Goal: Task Accomplishment & Management: Complete application form

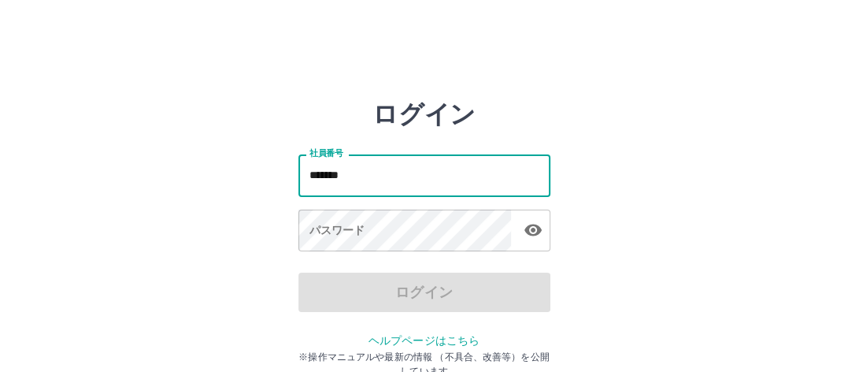
type input "*******"
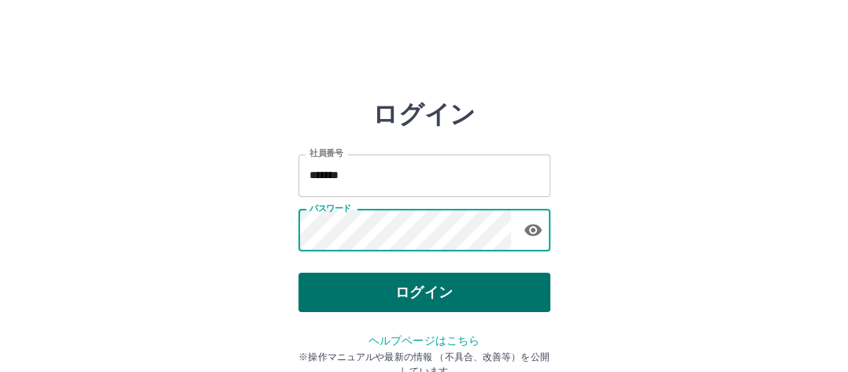
click at [347, 289] on button "ログイン" at bounding box center [424, 291] width 252 height 39
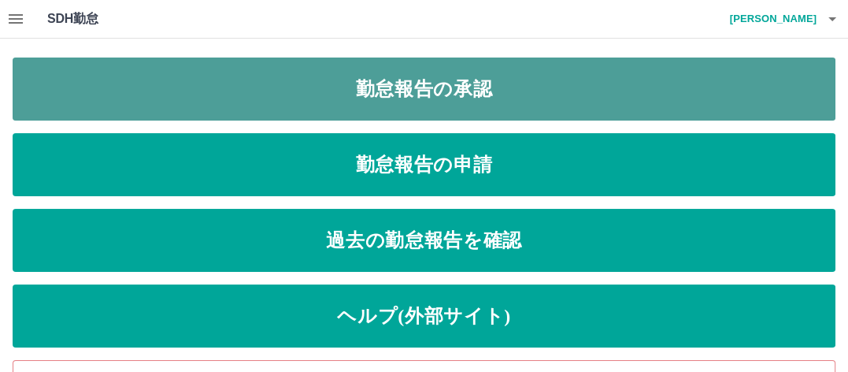
click at [318, 97] on link "勤怠報告の承認" at bounding box center [424, 88] width 823 height 63
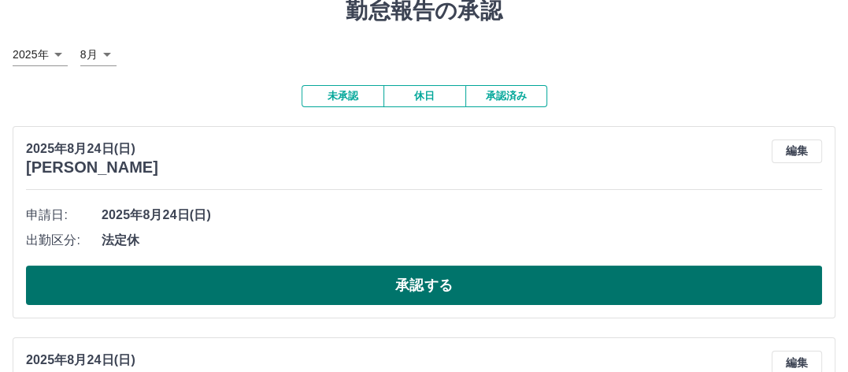
scroll to position [157, 0]
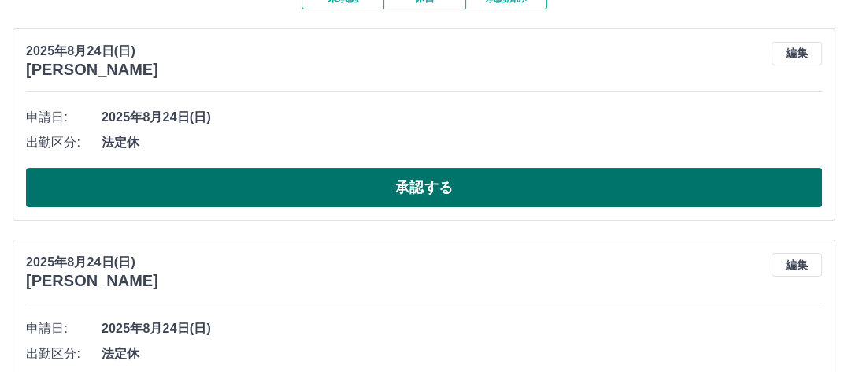
click at [192, 177] on button "承認する" at bounding box center [424, 187] width 796 height 39
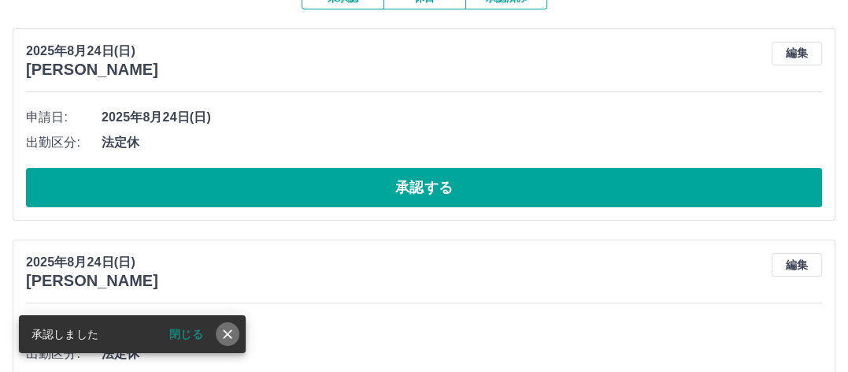
click at [222, 338] on icon "close" at bounding box center [228, 334] width 16 height 16
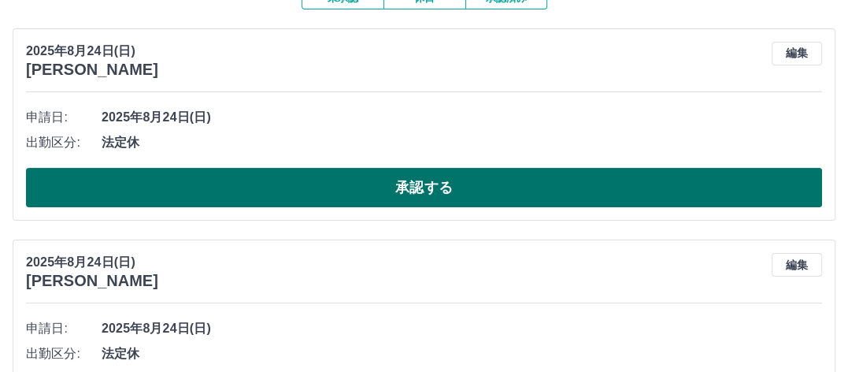
click at [289, 187] on button "承認する" at bounding box center [424, 187] width 796 height 39
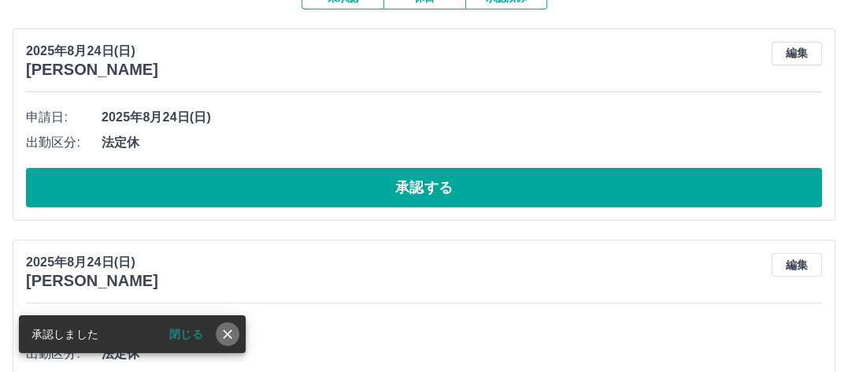
click at [227, 328] on icon "close" at bounding box center [228, 334] width 16 height 16
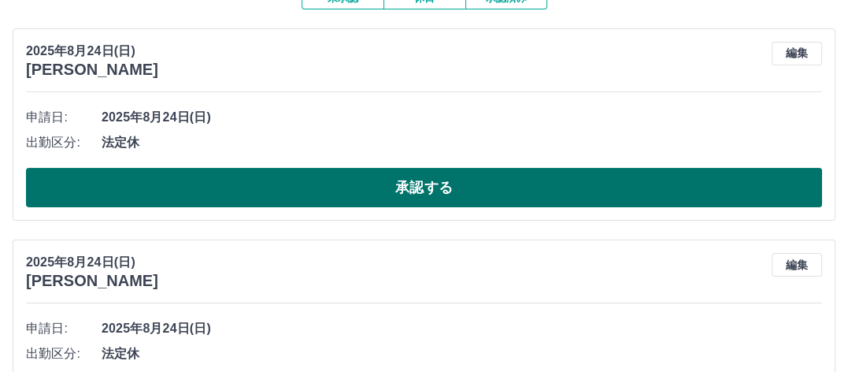
click at [272, 176] on button "承認する" at bounding box center [424, 187] width 796 height 39
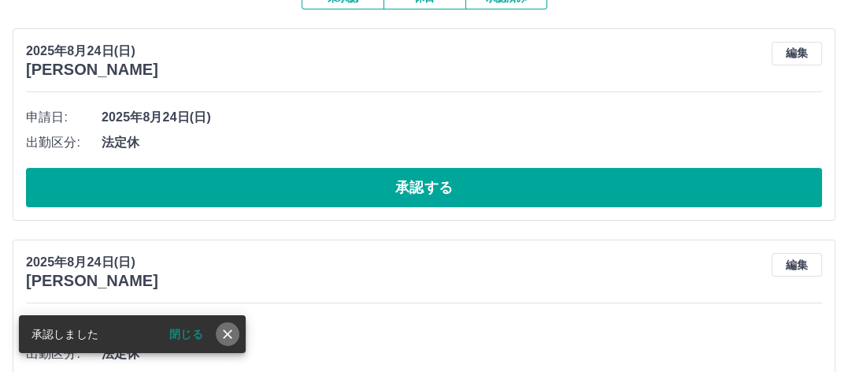
click at [223, 332] on icon "close" at bounding box center [228, 334] width 16 height 16
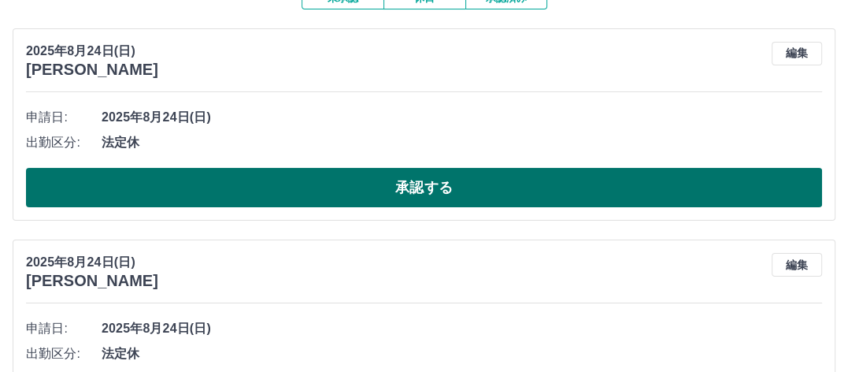
click at [261, 190] on button "承認する" at bounding box center [424, 187] width 796 height 39
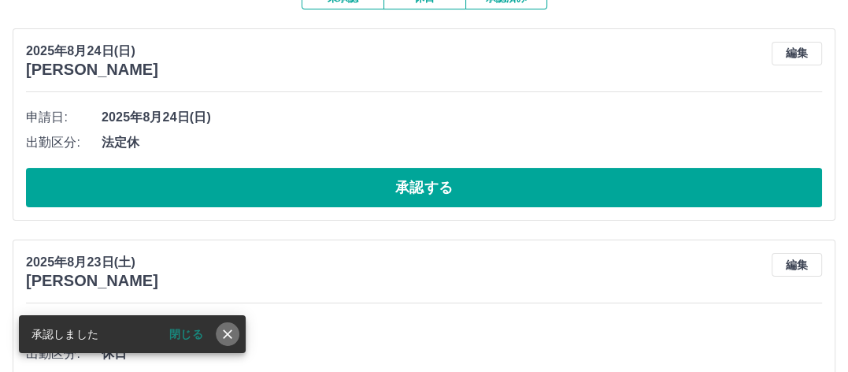
click at [226, 331] on icon "close" at bounding box center [228, 334] width 16 height 16
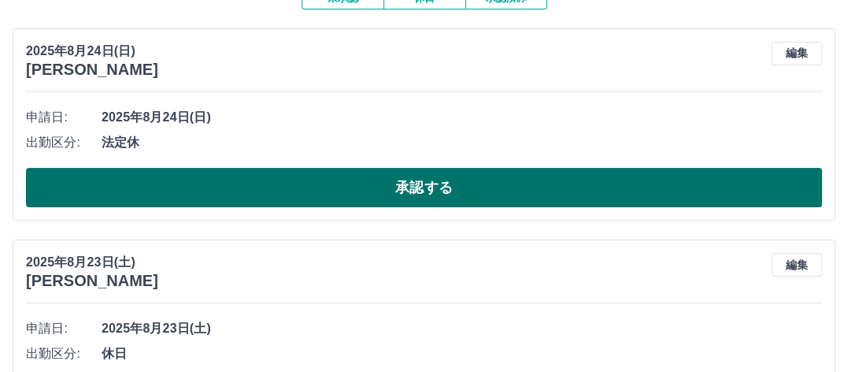
click at [275, 187] on button "承認する" at bounding box center [424, 187] width 796 height 39
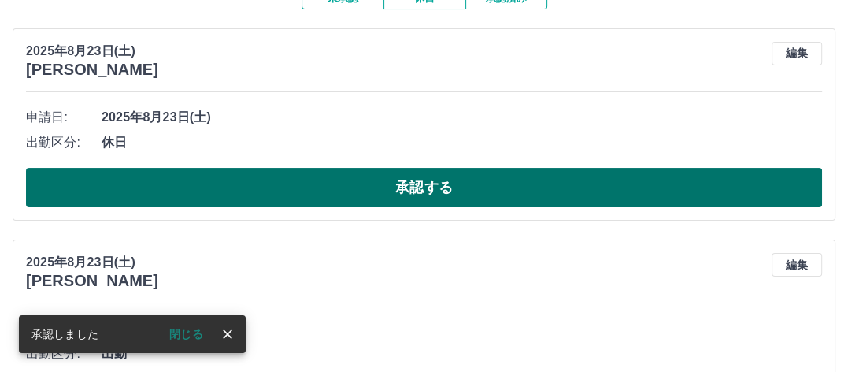
drag, startPoint x: 217, startPoint y: 332, endPoint x: 257, endPoint y: 203, distance: 135.2
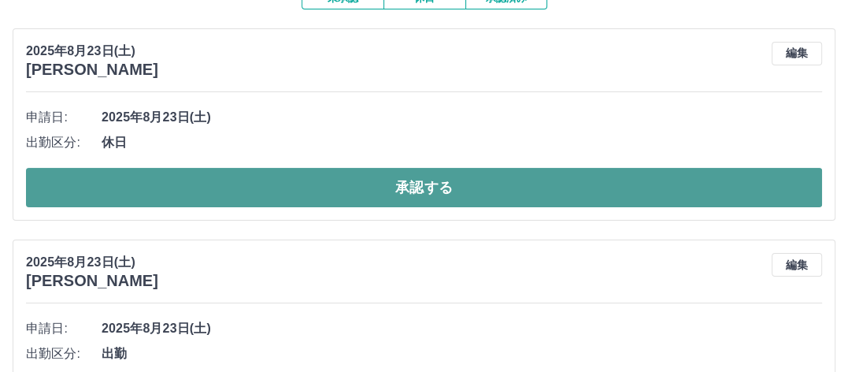
click at [275, 182] on button "承認する" at bounding box center [424, 187] width 796 height 39
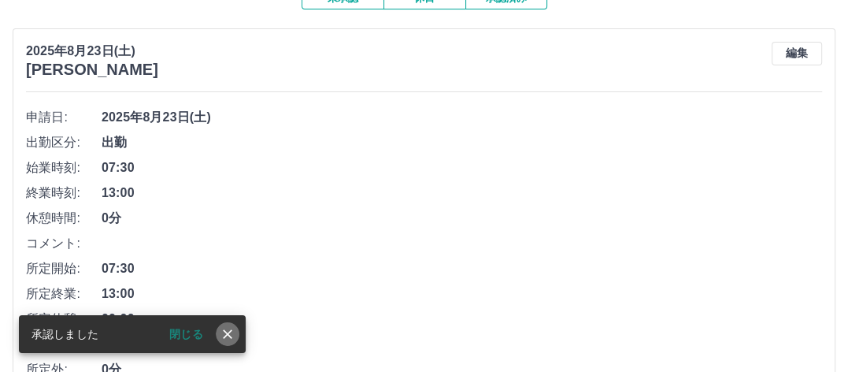
click at [226, 331] on icon "close" at bounding box center [228, 334] width 16 height 16
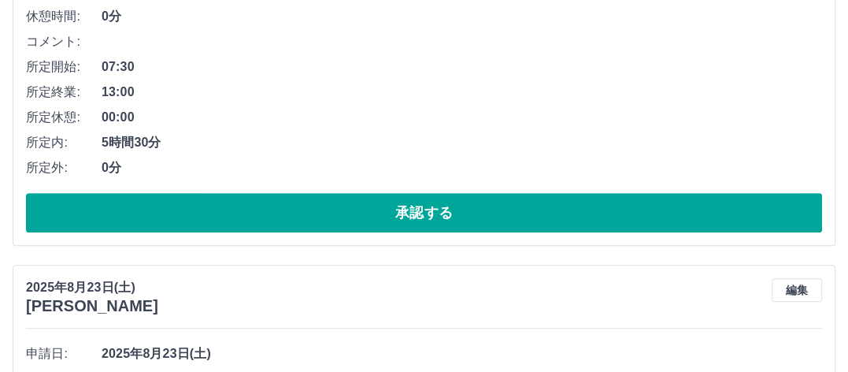
scroll to position [394, 0]
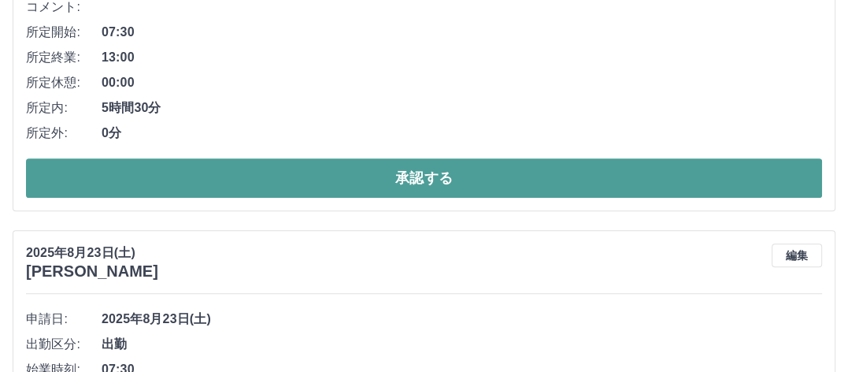
click at [264, 174] on button "承認する" at bounding box center [424, 177] width 796 height 39
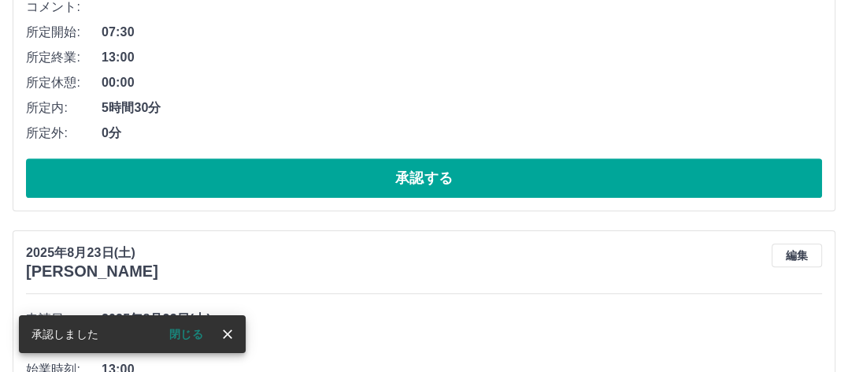
scroll to position [0, 0]
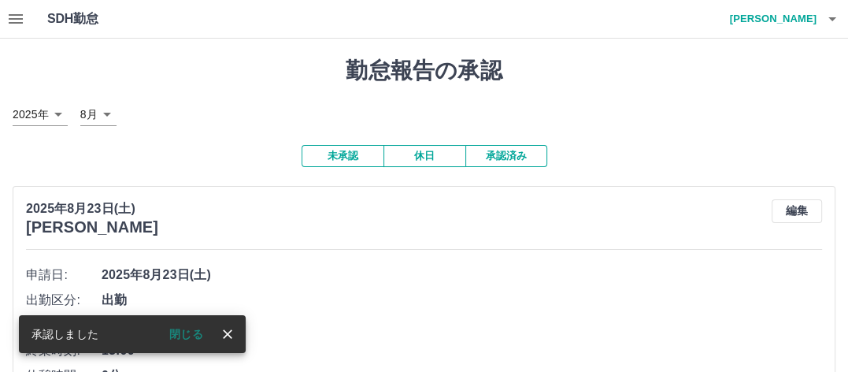
click at [230, 335] on icon "close" at bounding box center [228, 334] width 16 height 16
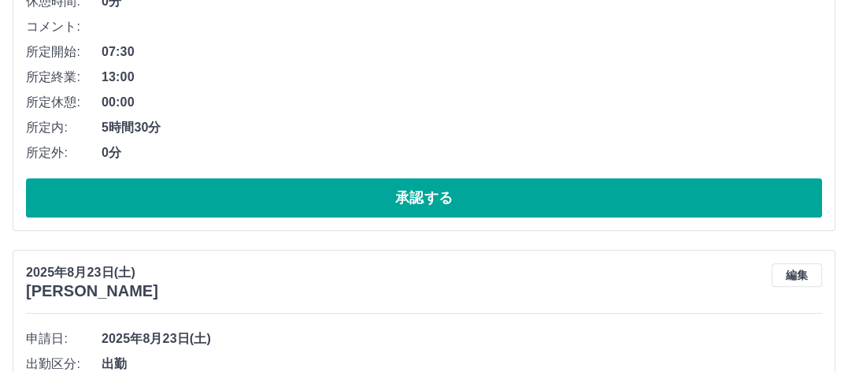
scroll to position [394, 0]
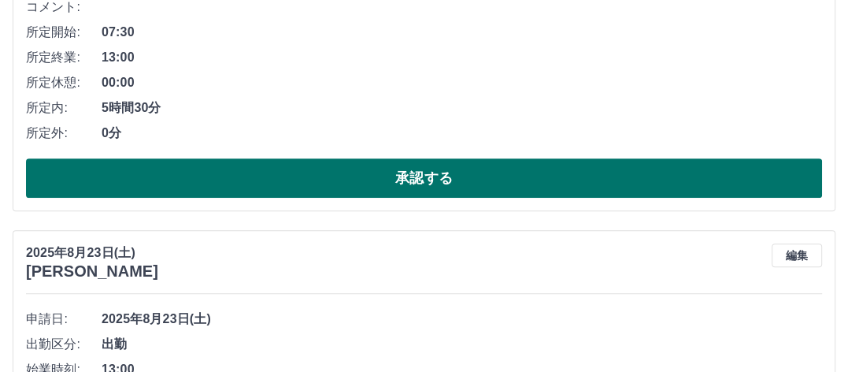
click at [279, 175] on button "承認する" at bounding box center [424, 177] width 796 height 39
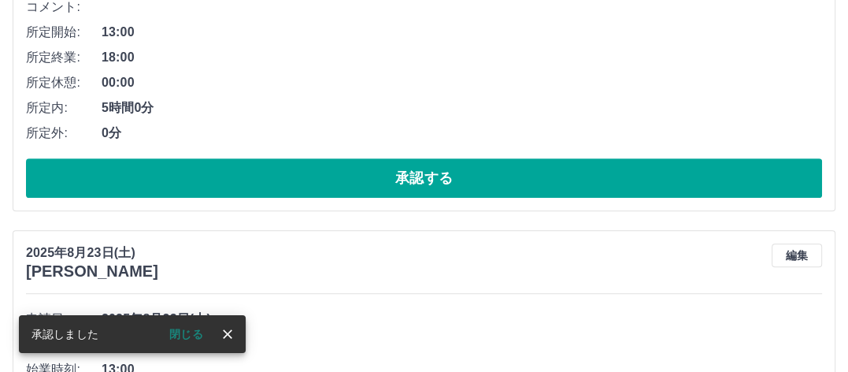
scroll to position [0, 0]
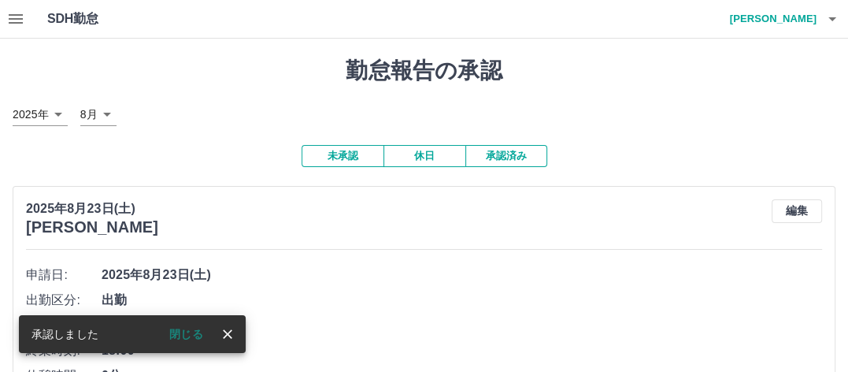
drag, startPoint x: 227, startPoint y: 333, endPoint x: 238, endPoint y: 305, distance: 29.7
click at [228, 332] on icon "close" at bounding box center [227, 333] width 9 height 9
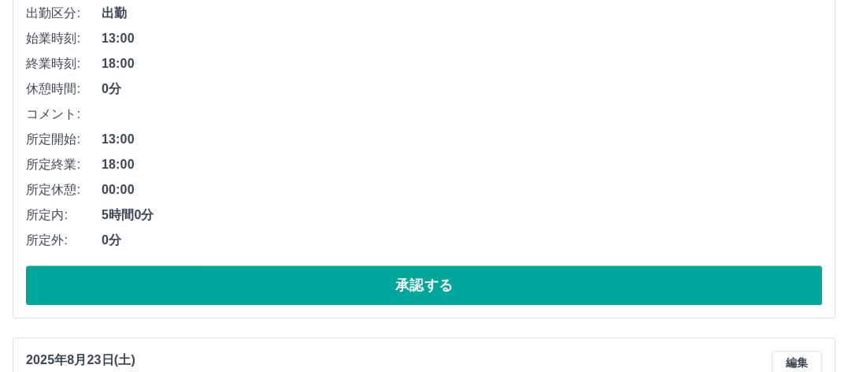
scroll to position [315, 0]
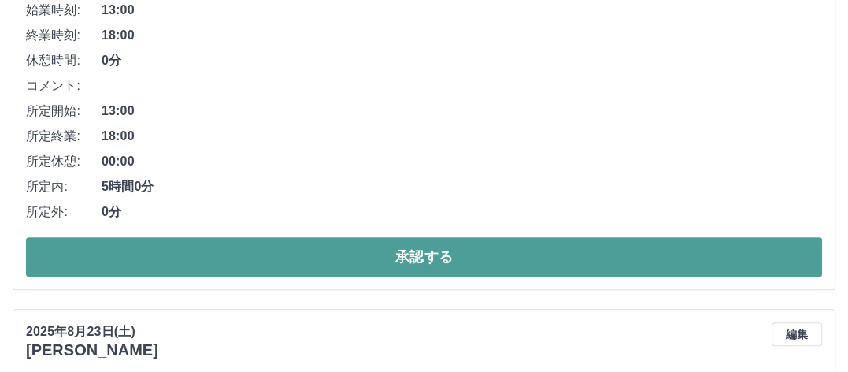
click at [236, 255] on button "承認する" at bounding box center [424, 256] width 796 height 39
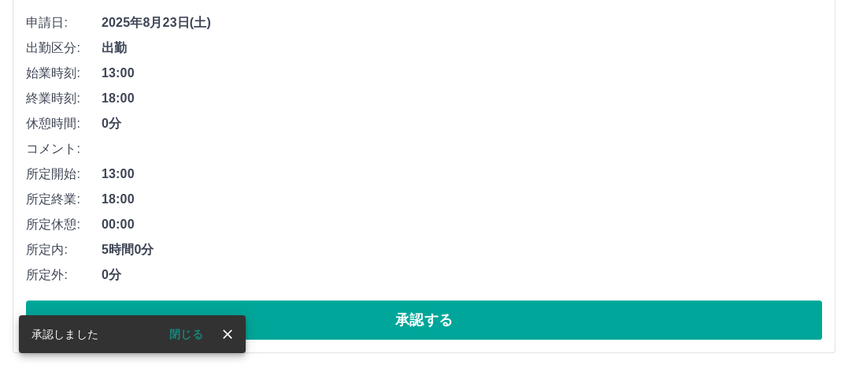
scroll to position [0, 0]
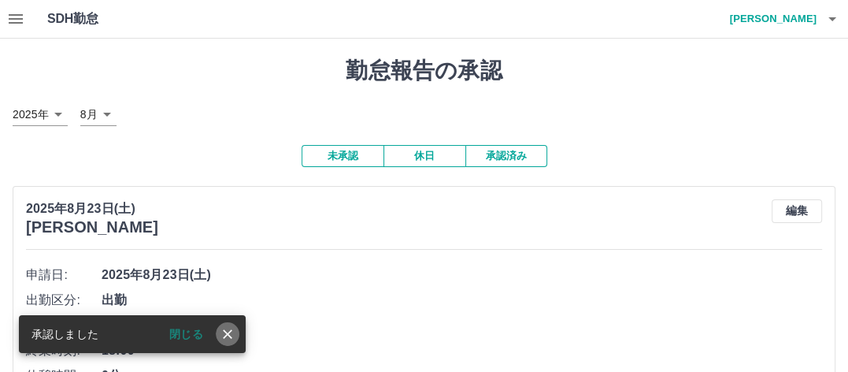
click at [229, 335] on icon "close" at bounding box center [227, 333] width 9 height 9
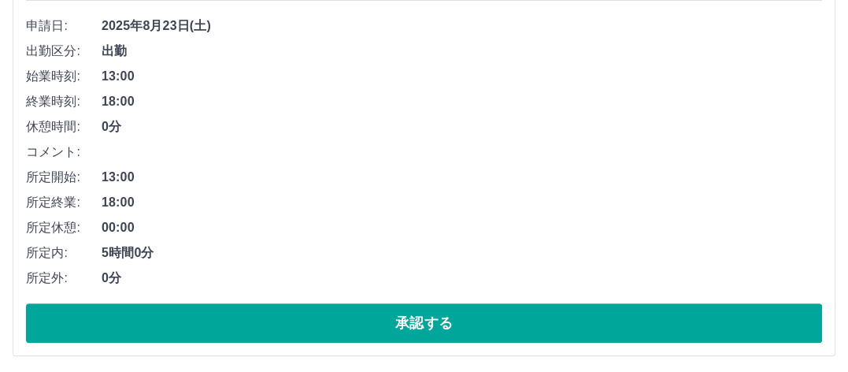
scroll to position [252, 0]
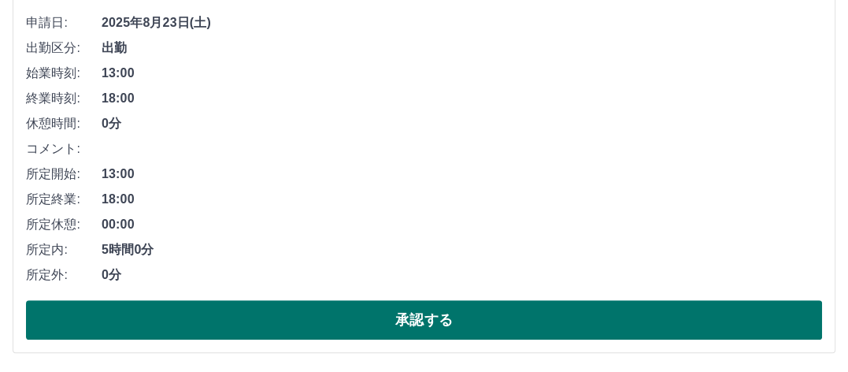
click at [237, 316] on button "承認する" at bounding box center [424, 319] width 796 height 39
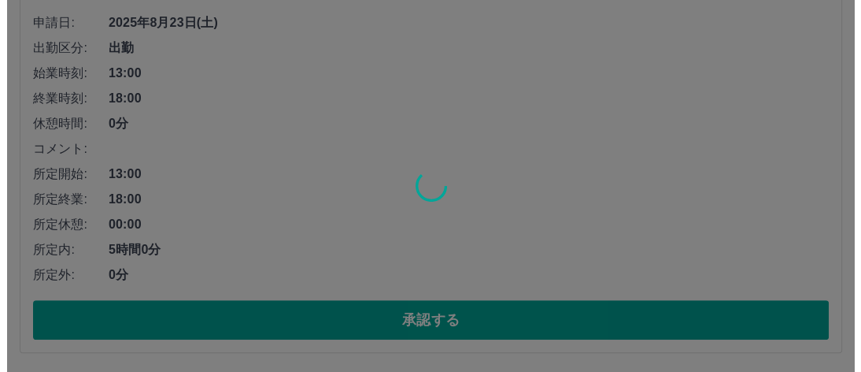
scroll to position [0, 0]
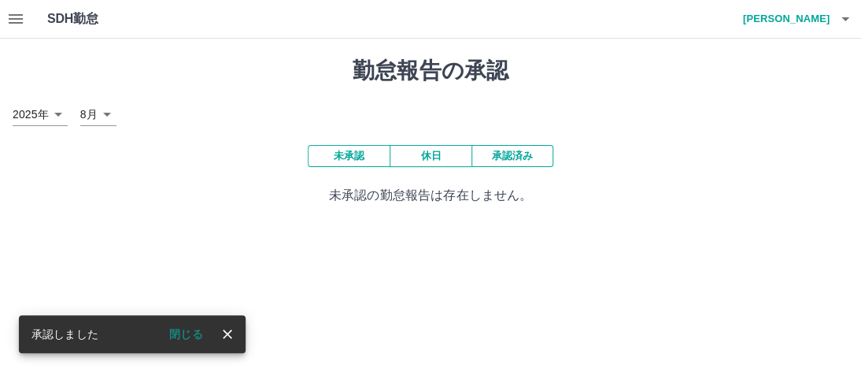
click at [231, 335] on icon "close" at bounding box center [228, 334] width 16 height 16
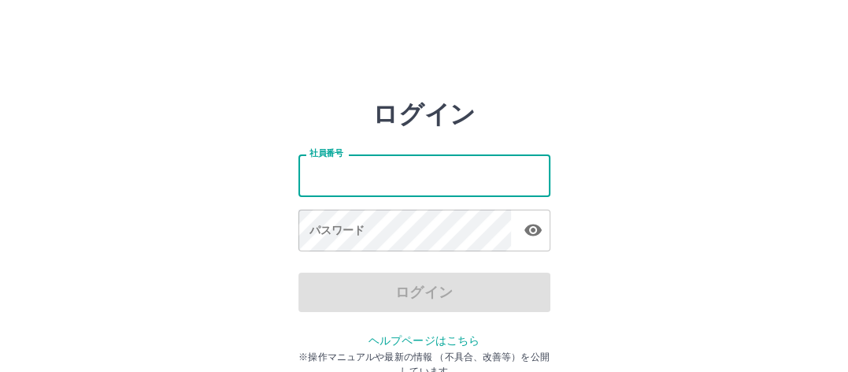
click at [303, 175] on input "社員番号" at bounding box center [424, 175] width 252 height 42
type input "*******"
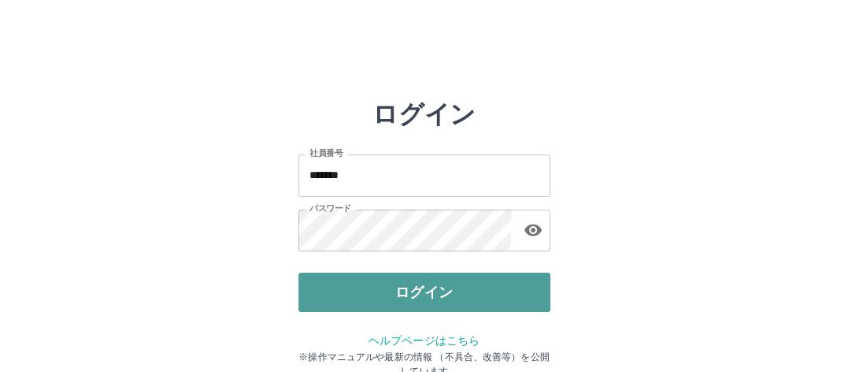
click at [338, 287] on button "ログイン" at bounding box center [424, 291] width 252 height 39
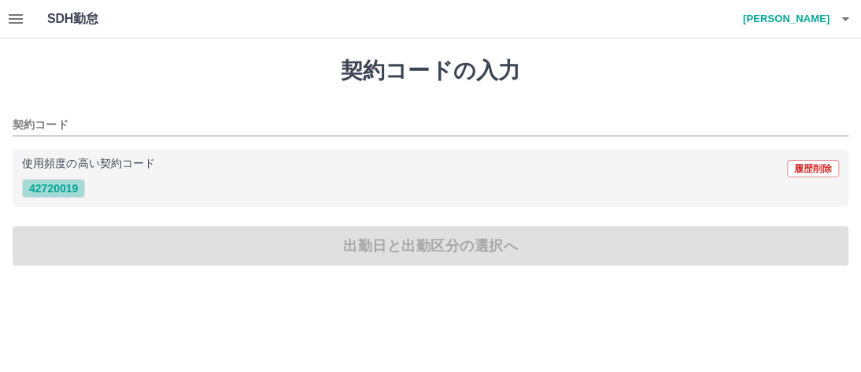
click at [57, 190] on button "42720019" at bounding box center [53, 188] width 63 height 19
type input "********"
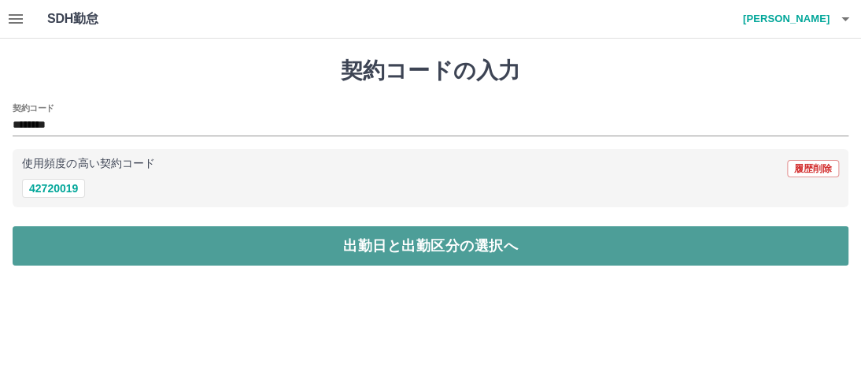
click at [179, 245] on button "出勤日と出勤区分の選択へ" at bounding box center [431, 245] width 836 height 39
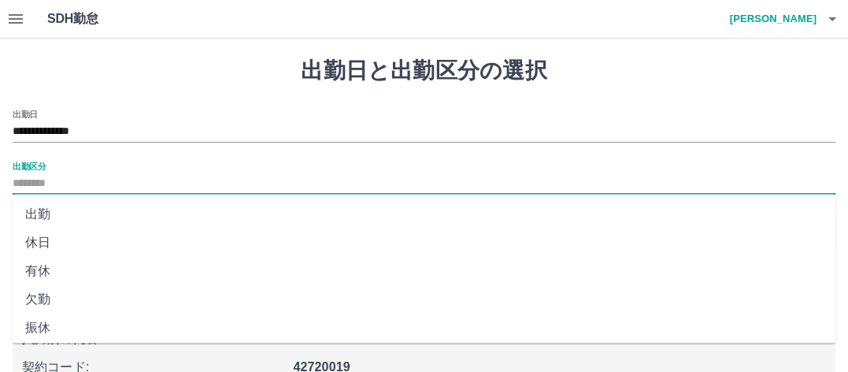
click at [60, 180] on input "出勤区分" at bounding box center [424, 184] width 823 height 20
click at [78, 244] on li "休日" at bounding box center [424, 242] width 823 height 28
type input "**"
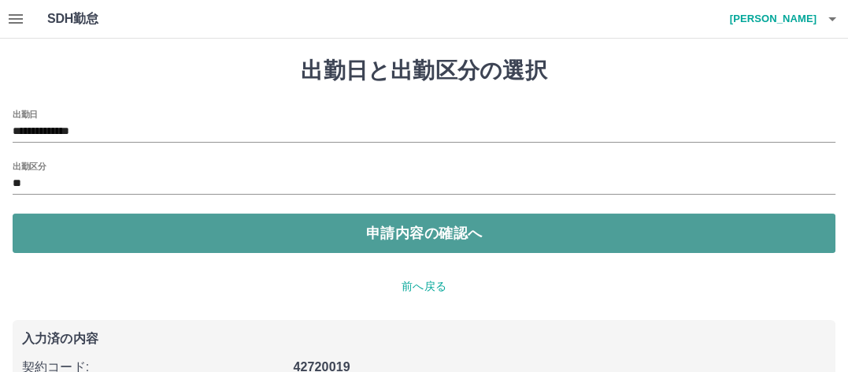
click at [269, 231] on button "申請内容の確認へ" at bounding box center [424, 232] width 823 height 39
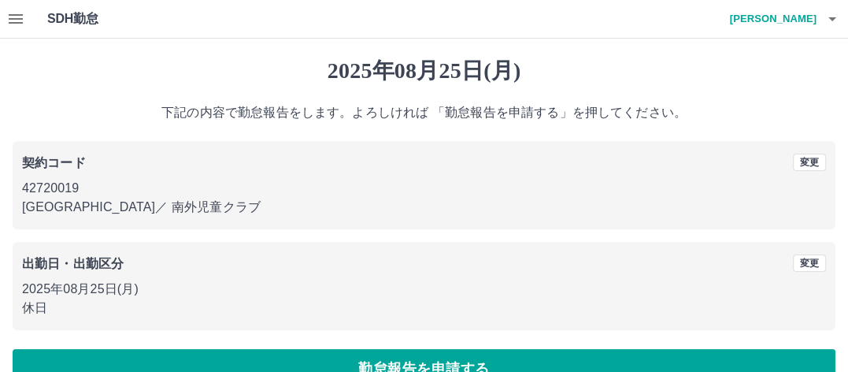
scroll to position [35, 0]
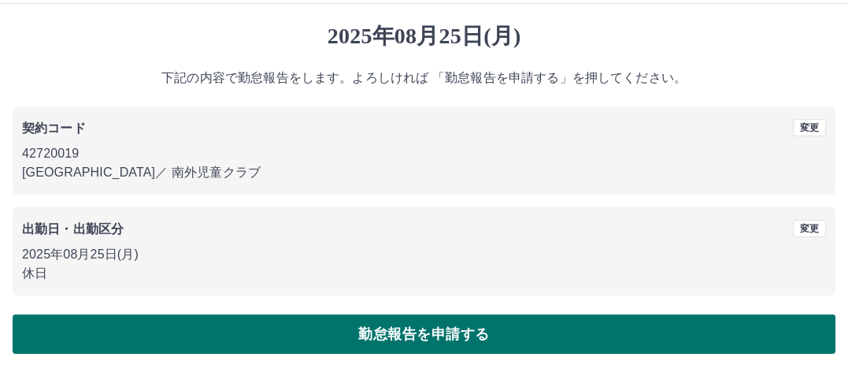
click at [300, 328] on button "勤怠報告を申請する" at bounding box center [424, 333] width 823 height 39
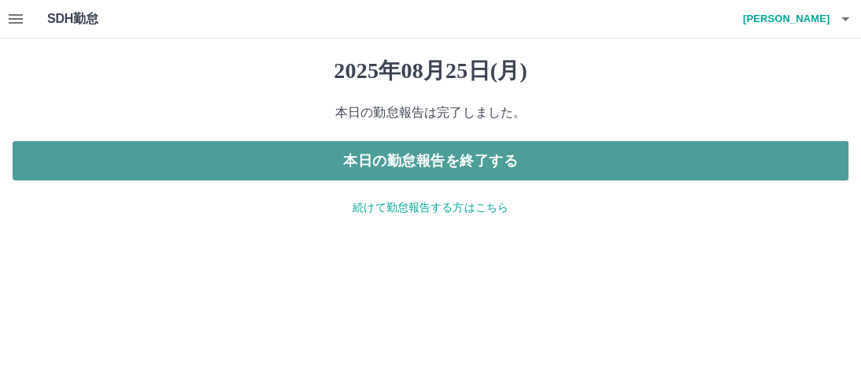
click at [321, 161] on button "本日の勤怠報告を終了する" at bounding box center [431, 160] width 836 height 39
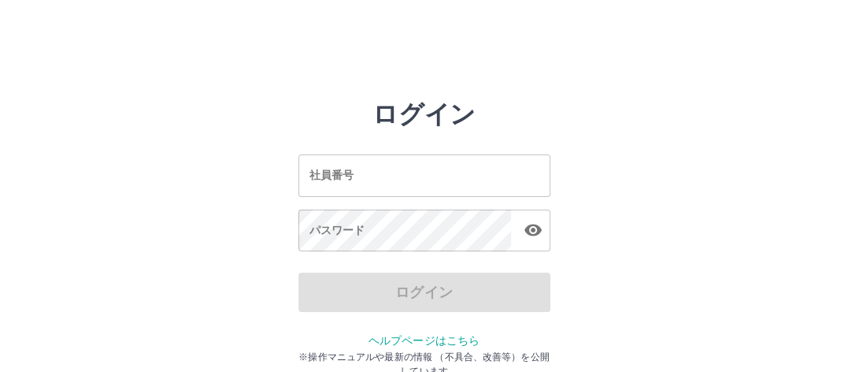
click at [305, 176] on input "社員番号" at bounding box center [424, 175] width 252 height 42
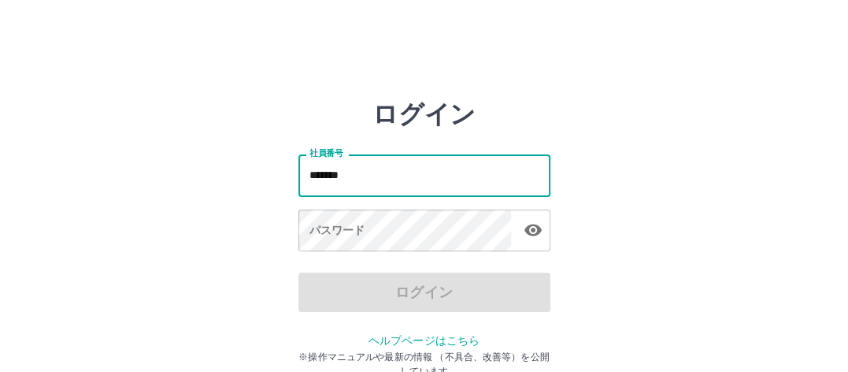
type input "*******"
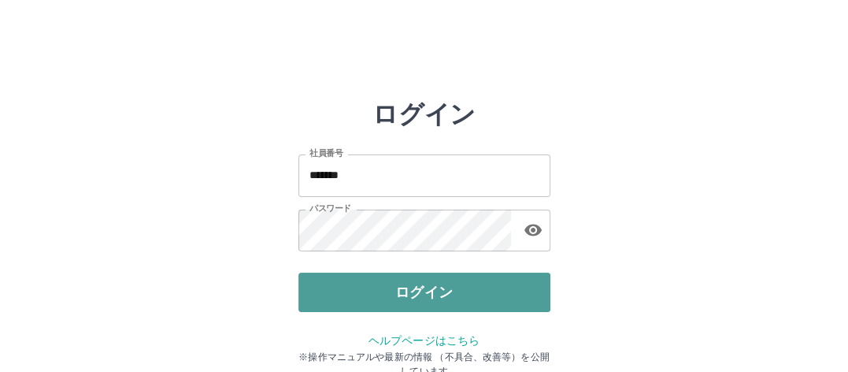
click at [351, 290] on button "ログイン" at bounding box center [424, 291] width 252 height 39
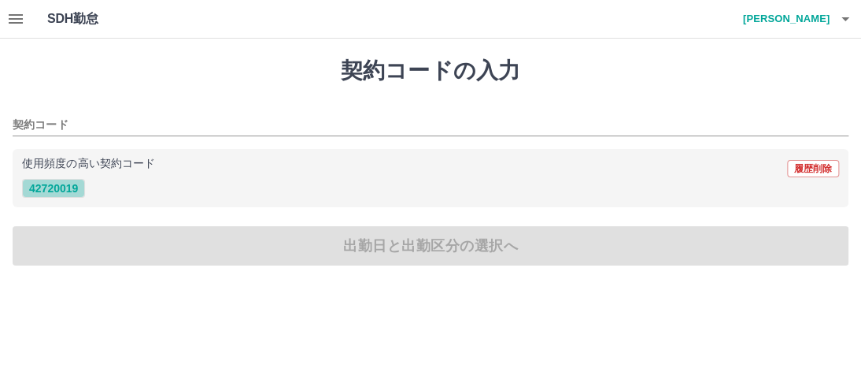
click at [52, 188] on button "42720019" at bounding box center [53, 188] width 63 height 19
type input "********"
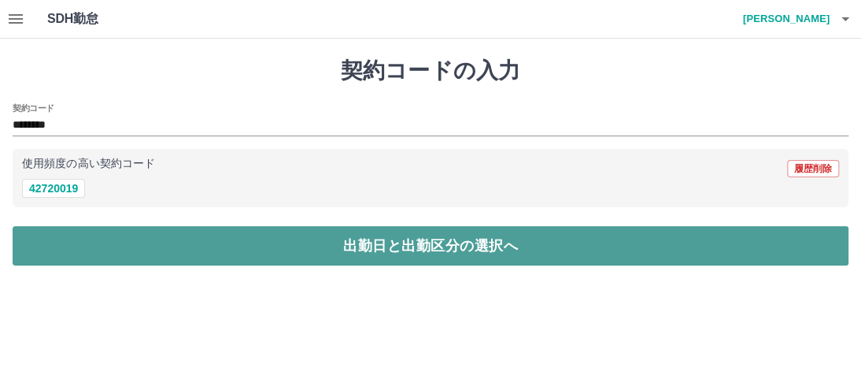
click at [143, 238] on button "出勤日と出勤区分の選択へ" at bounding box center [431, 245] width 836 height 39
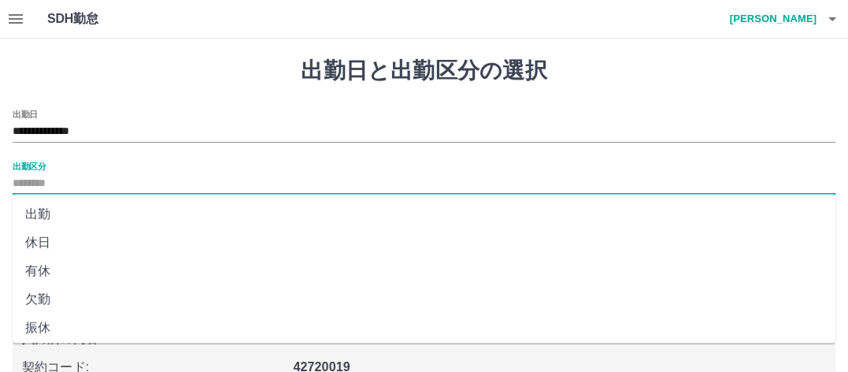
click at [57, 183] on input "出勤区分" at bounding box center [424, 184] width 823 height 20
click at [68, 243] on li "休日" at bounding box center [424, 242] width 823 height 28
type input "**"
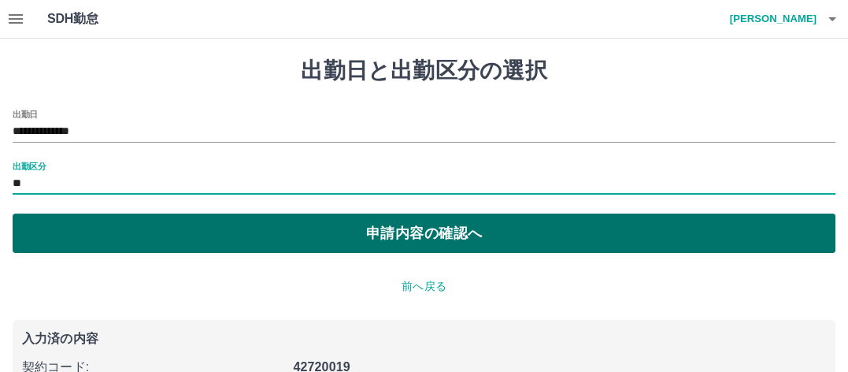
click at [222, 236] on button "申請内容の確認へ" at bounding box center [424, 232] width 823 height 39
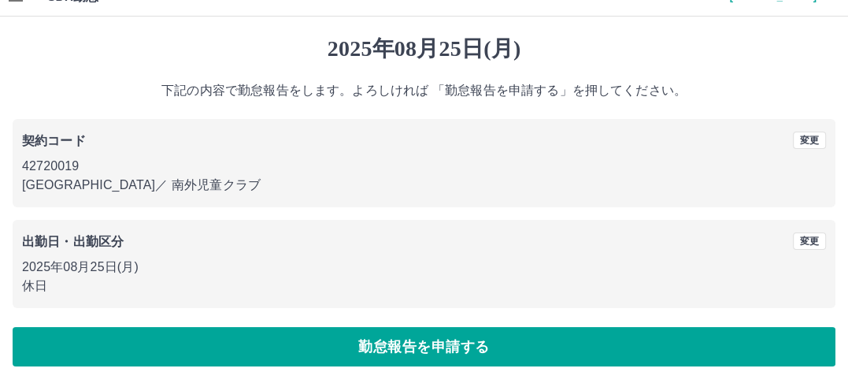
scroll to position [35, 0]
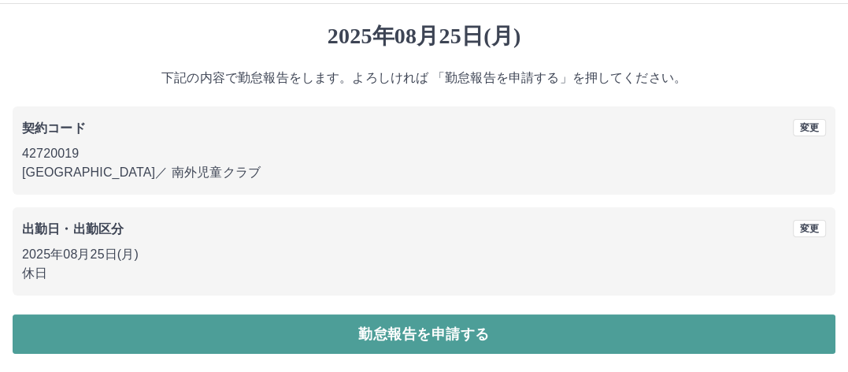
click at [284, 327] on button "勤怠報告を申請する" at bounding box center [424, 333] width 823 height 39
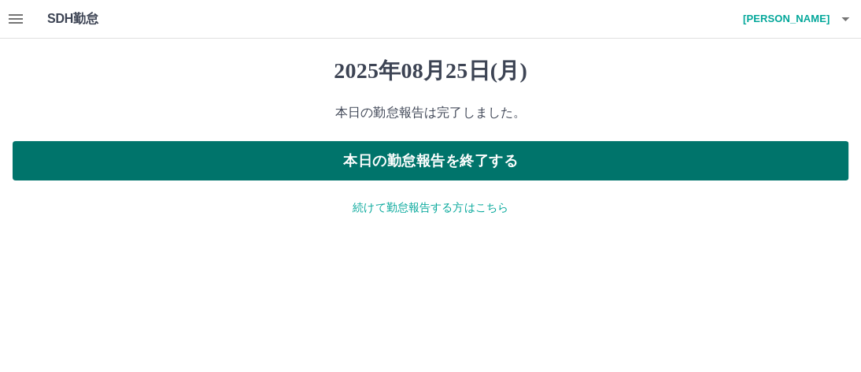
click at [294, 155] on button "本日の勤怠報告を終了する" at bounding box center [431, 160] width 836 height 39
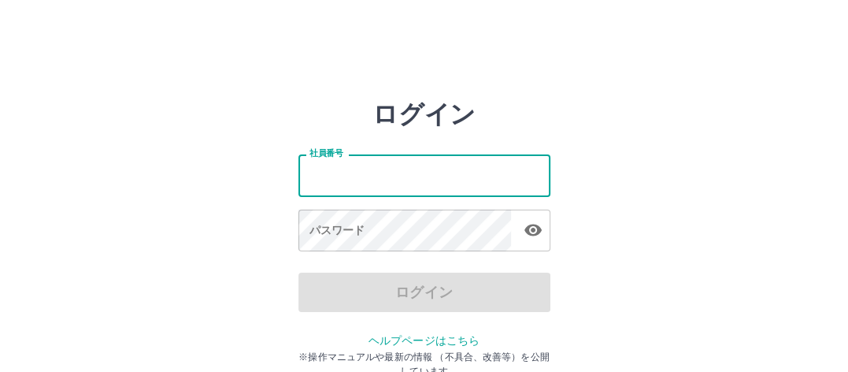
click at [305, 175] on input "社員番号" at bounding box center [424, 175] width 252 height 42
type input "*******"
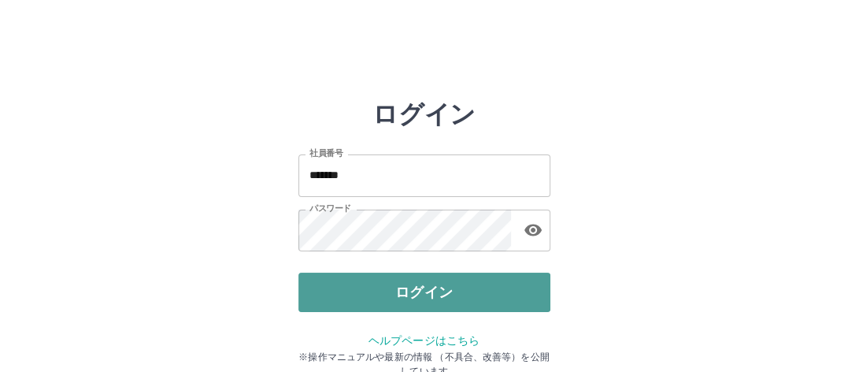
click at [337, 279] on button "ログイン" at bounding box center [424, 291] width 252 height 39
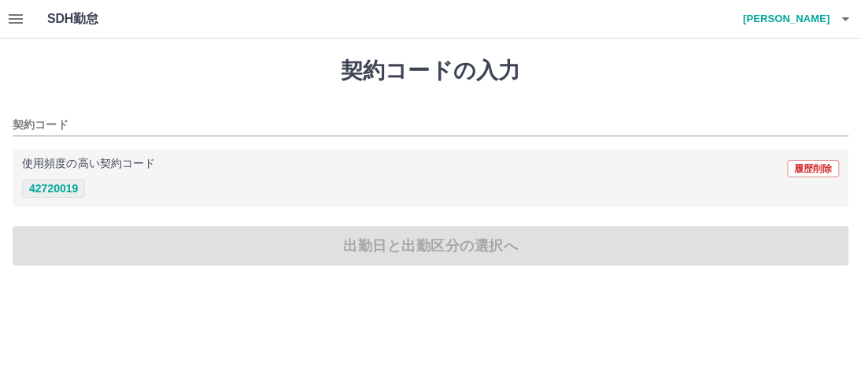
click at [57, 187] on button "42720019" at bounding box center [53, 188] width 63 height 19
type input "********"
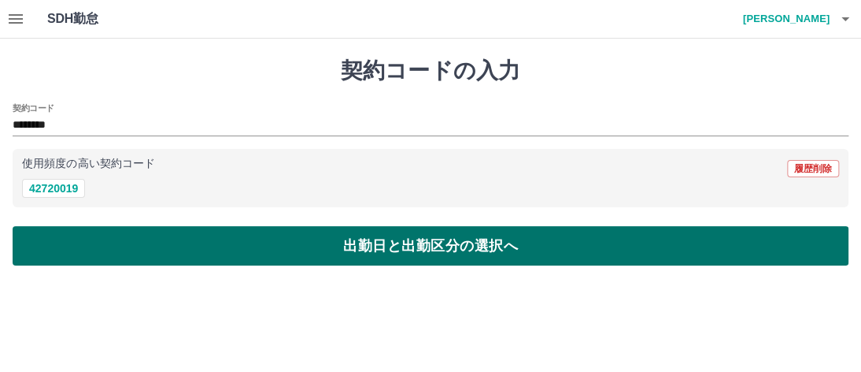
click at [193, 243] on button "出勤日と出勤区分の選択へ" at bounding box center [431, 245] width 836 height 39
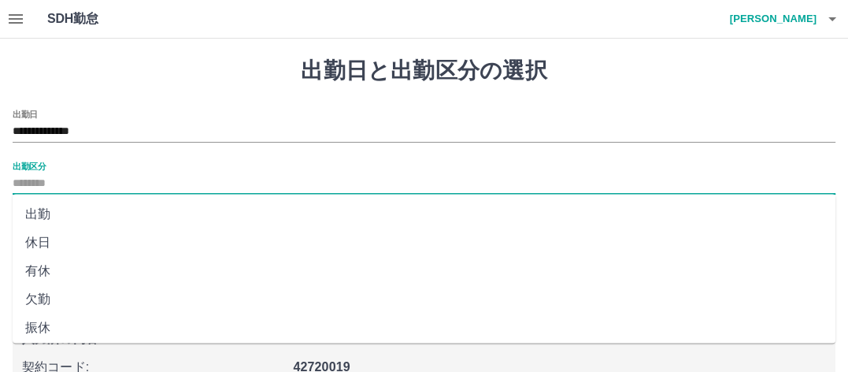
click at [63, 182] on input "出勤区分" at bounding box center [424, 184] width 823 height 20
click at [85, 240] on li "休日" at bounding box center [424, 242] width 823 height 28
type input "**"
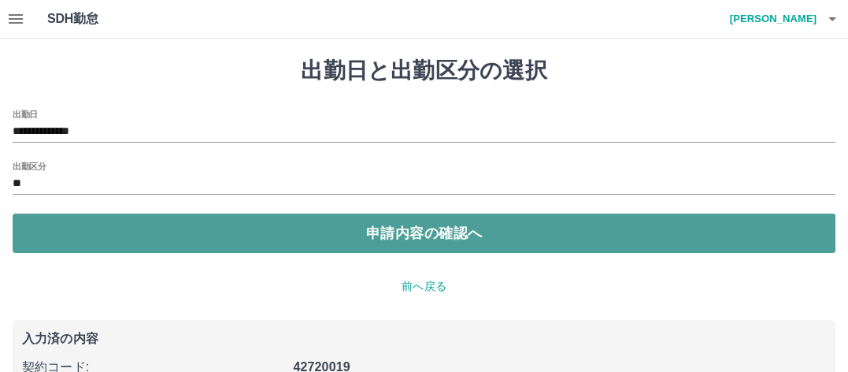
click at [261, 231] on button "申請内容の確認へ" at bounding box center [424, 232] width 823 height 39
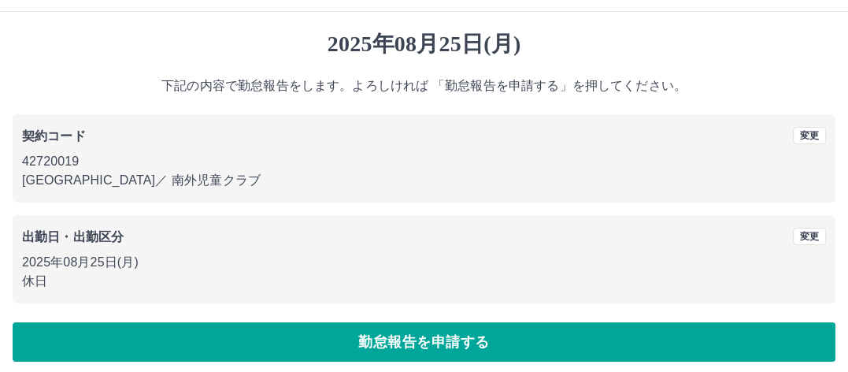
scroll to position [35, 0]
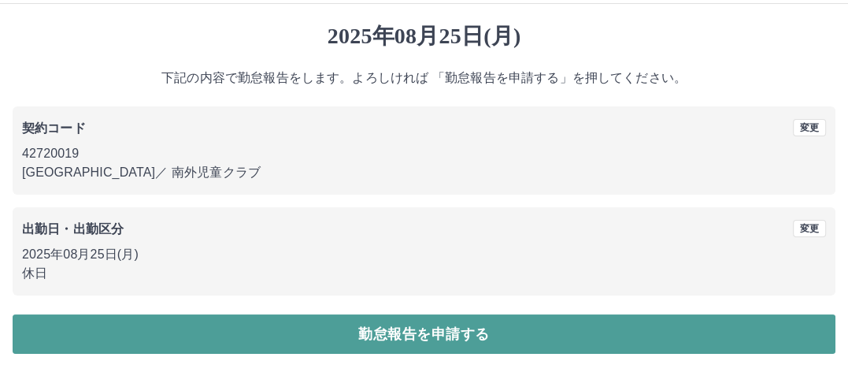
click at [259, 330] on button "勤怠報告を申請する" at bounding box center [424, 333] width 823 height 39
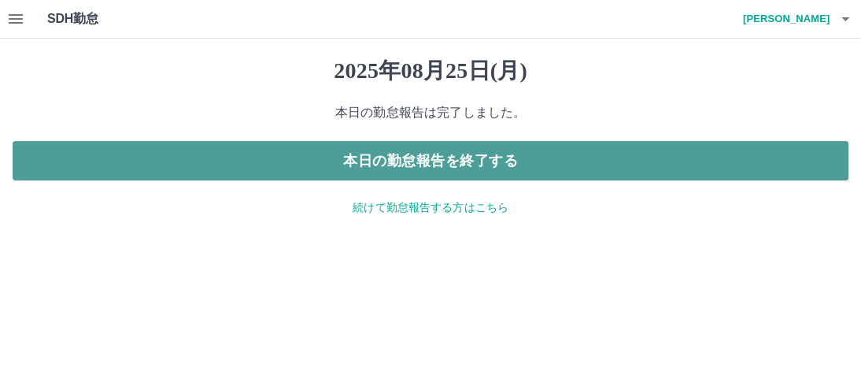
click at [288, 158] on button "本日の勤怠報告を終了する" at bounding box center [431, 160] width 836 height 39
